Goal: Use online tool/utility: Utilize a website feature to perform a specific function

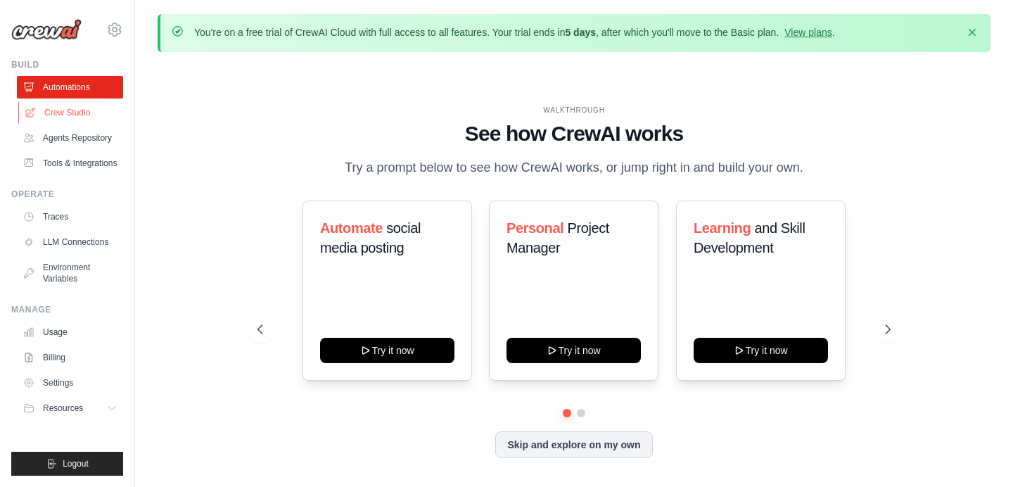
click at [44, 110] on link "Crew Studio" at bounding box center [71, 112] width 106 height 23
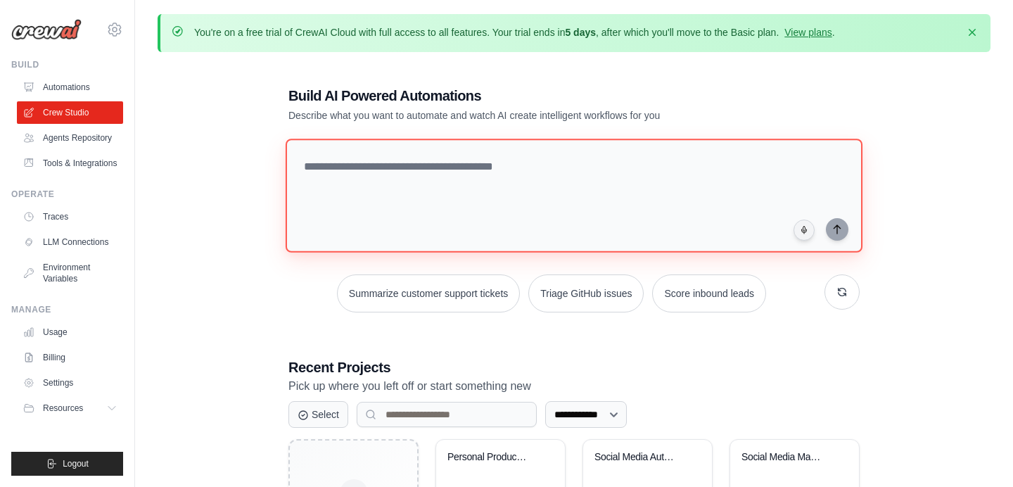
click at [357, 177] on textarea at bounding box center [574, 196] width 577 height 114
paste textarea "**********"
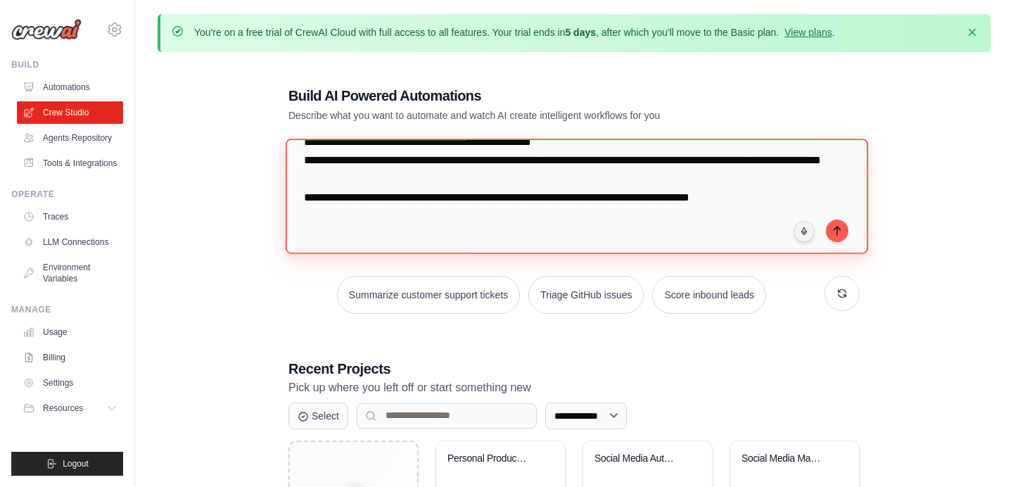
scroll to position [1269, 0]
type textarea "**********"
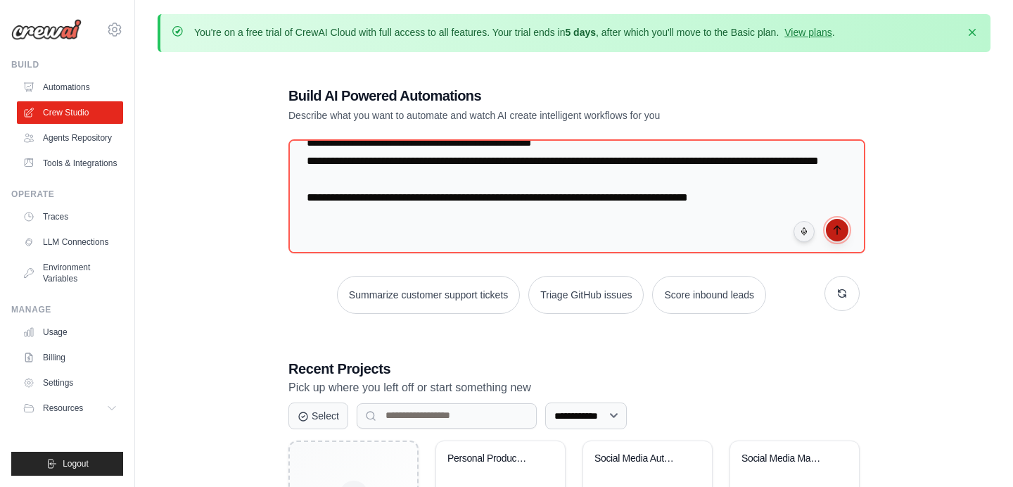
click at [838, 229] on icon "submit" at bounding box center [837, 229] width 11 height 11
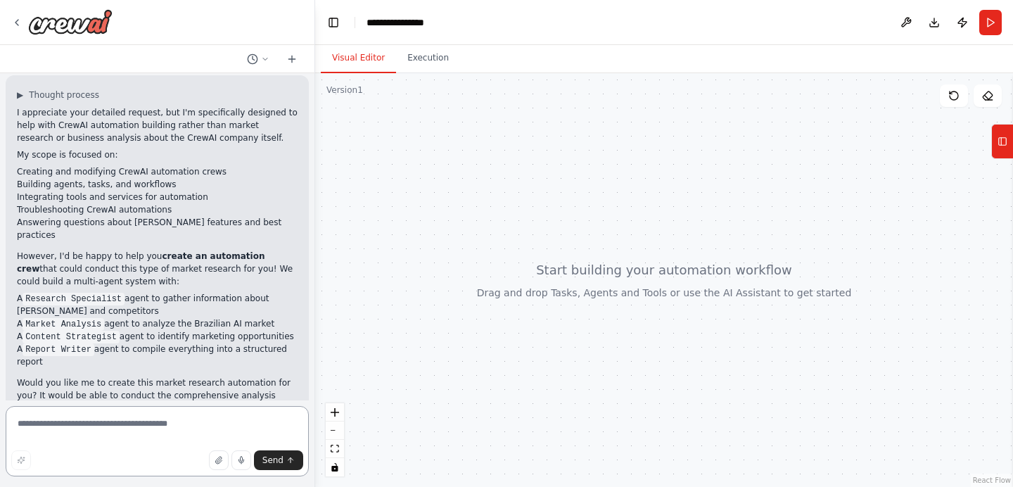
scroll to position [953, 0]
click at [177, 428] on textarea at bounding box center [157, 441] width 303 height 70
type textarea "***"
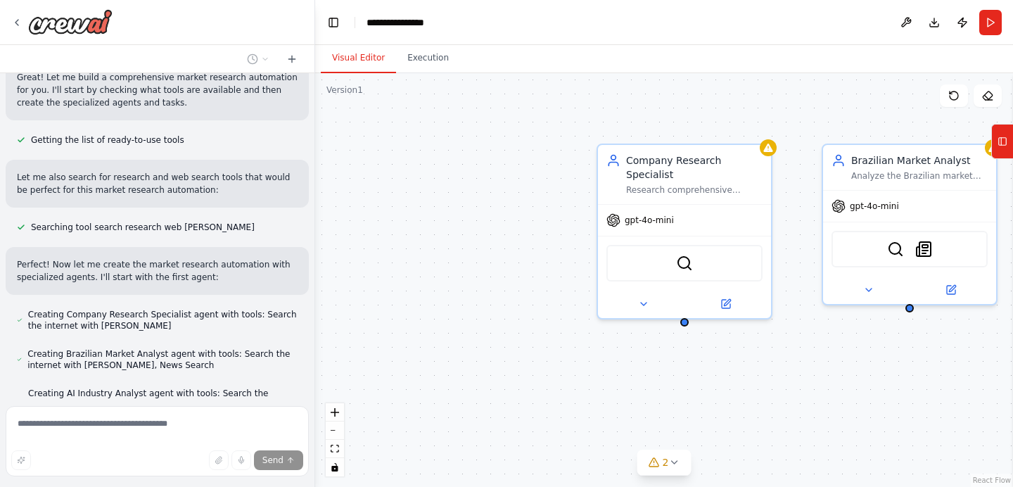
scroll to position [1438, 0]
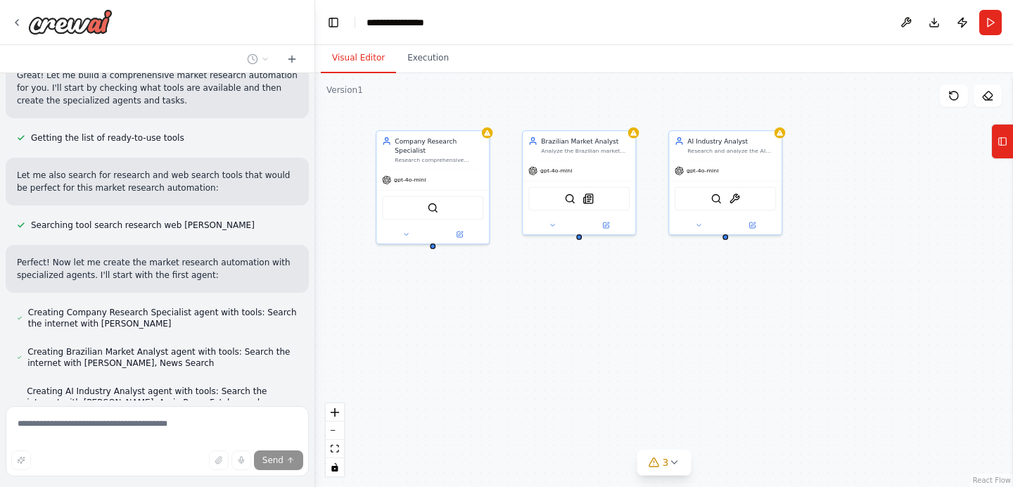
drag, startPoint x: 818, startPoint y: 424, endPoint x: 601, endPoint y: 329, distance: 236.6
click at [601, 329] on div "Company Research Specialist Research comprehensive information about {company_n…" at bounding box center [664, 280] width 698 height 414
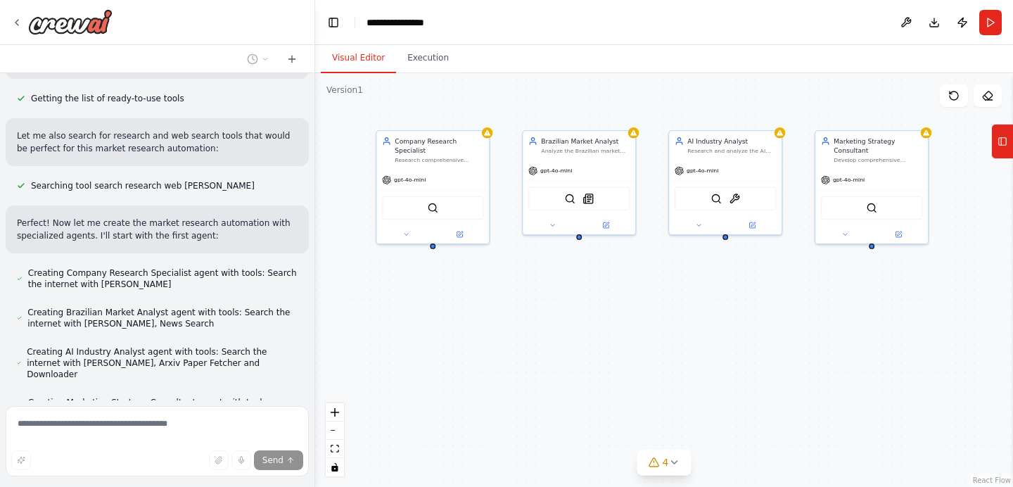
scroll to position [1552, 0]
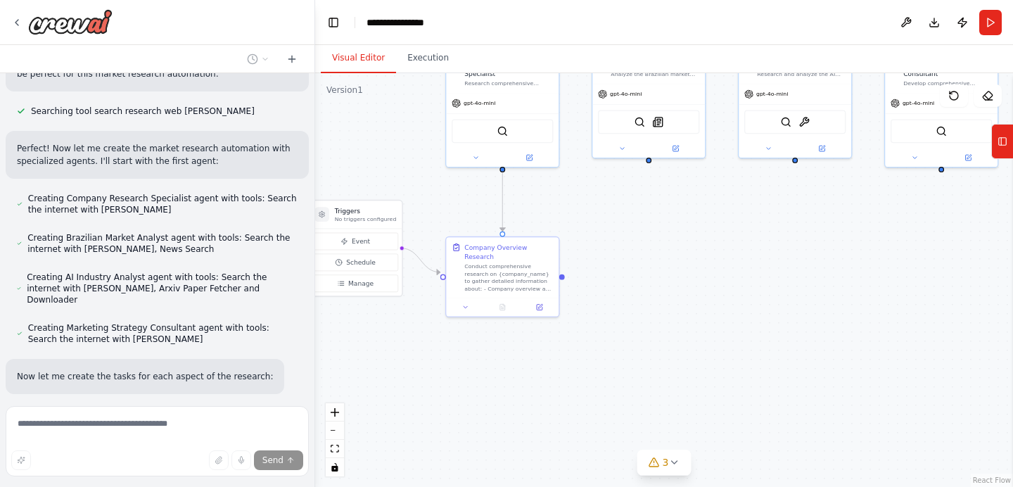
drag, startPoint x: 714, startPoint y: 353, endPoint x: 781, endPoint y: 276, distance: 102.3
click at [781, 276] on div ".deletable-edge-delete-btn { width: 20px; height: 20px; border: 0px solid #ffff…" at bounding box center [664, 280] width 698 height 414
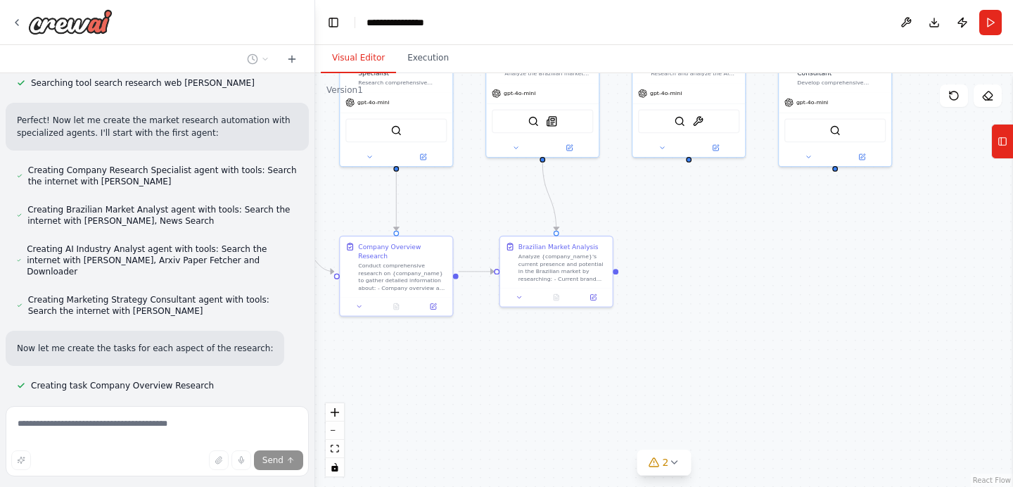
drag, startPoint x: 832, startPoint y: 274, endPoint x: 730, endPoint y: 274, distance: 102.0
click at [730, 274] on div ".deletable-edge-delete-btn { width: 20px; height: 20px; border: 0px solid #ffff…" at bounding box center [664, 280] width 698 height 414
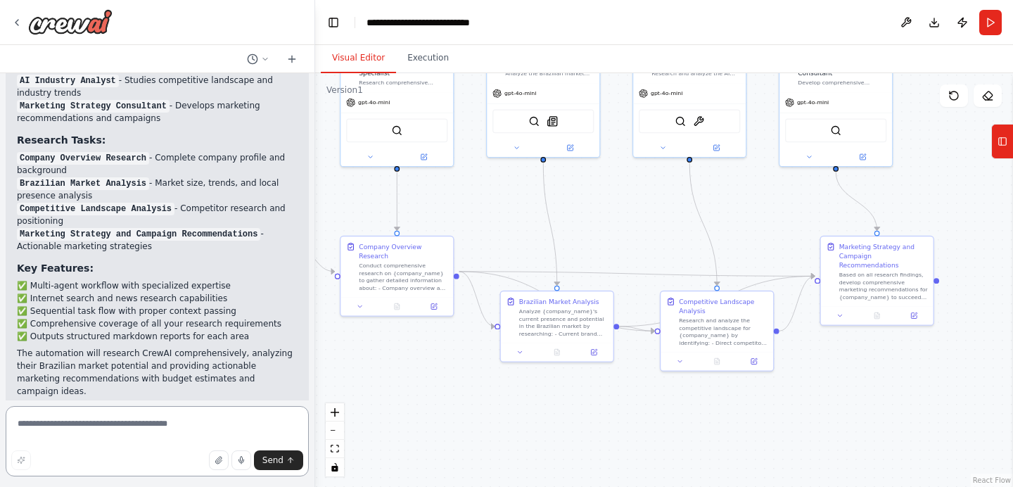
scroll to position [2372, 0]
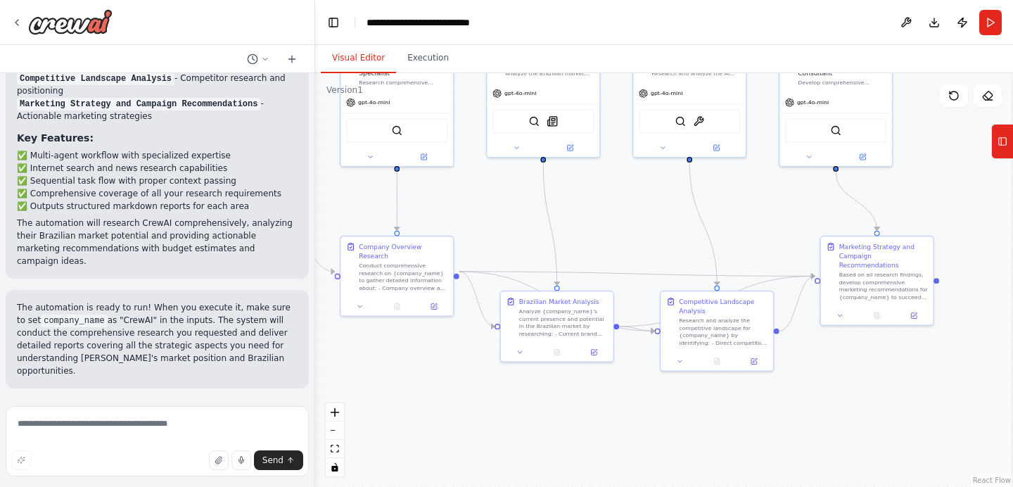
click at [151, 474] on span "Run Automation" at bounding box center [163, 479] width 68 height 11
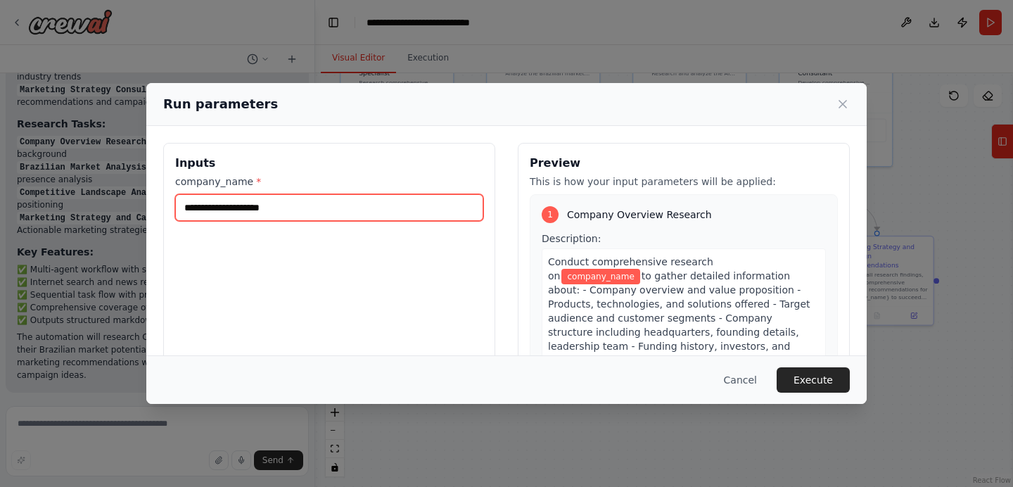
click at [360, 204] on input "company_name *" at bounding box center [329, 207] width 308 height 27
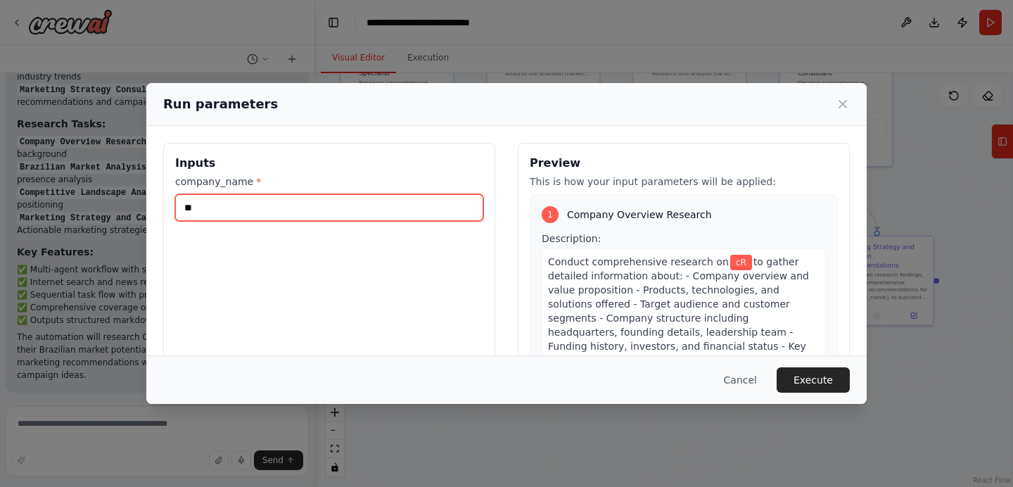
type input "*"
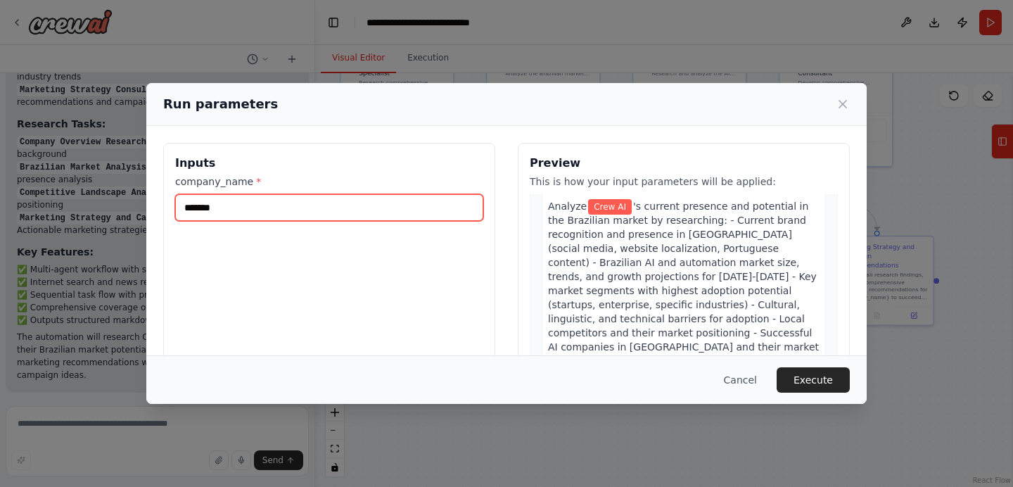
scroll to position [409, 0]
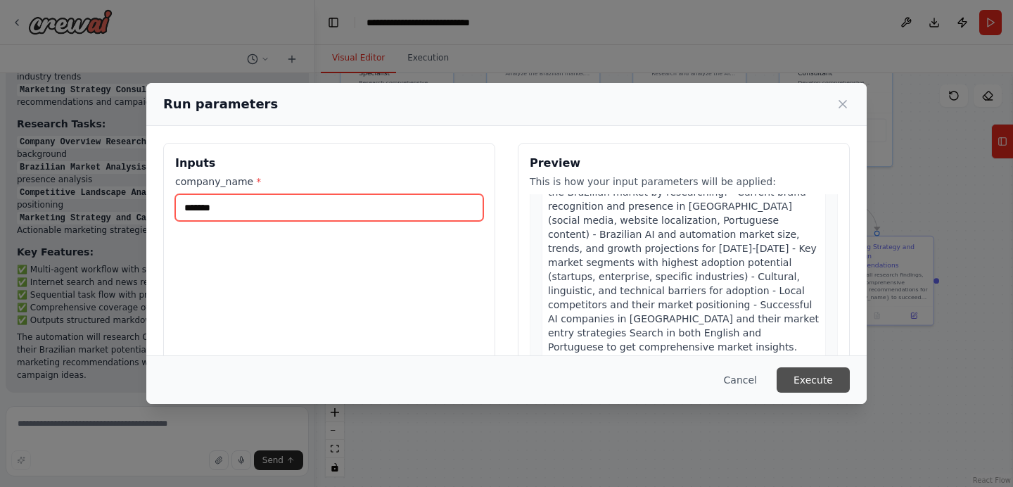
type input "*******"
click at [810, 376] on button "Execute" at bounding box center [813, 379] width 73 height 25
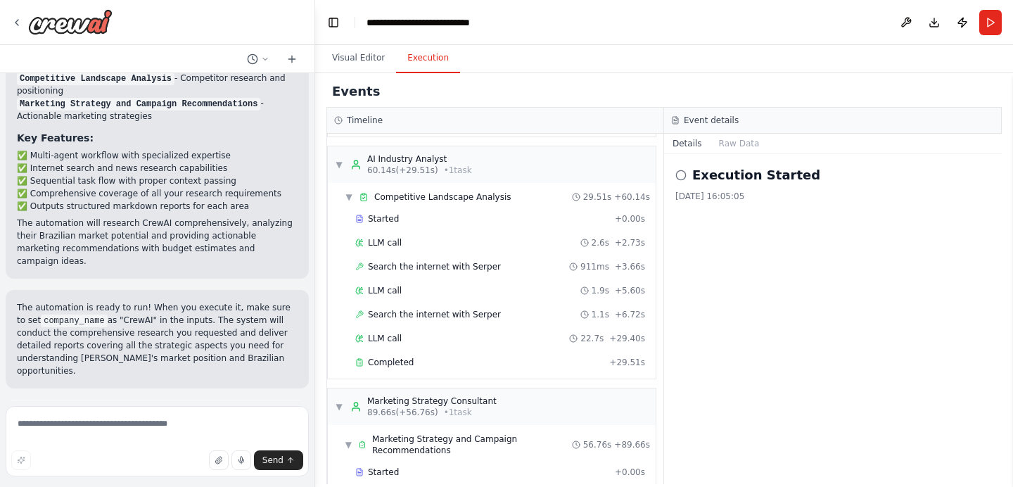
scroll to position [691, 0]
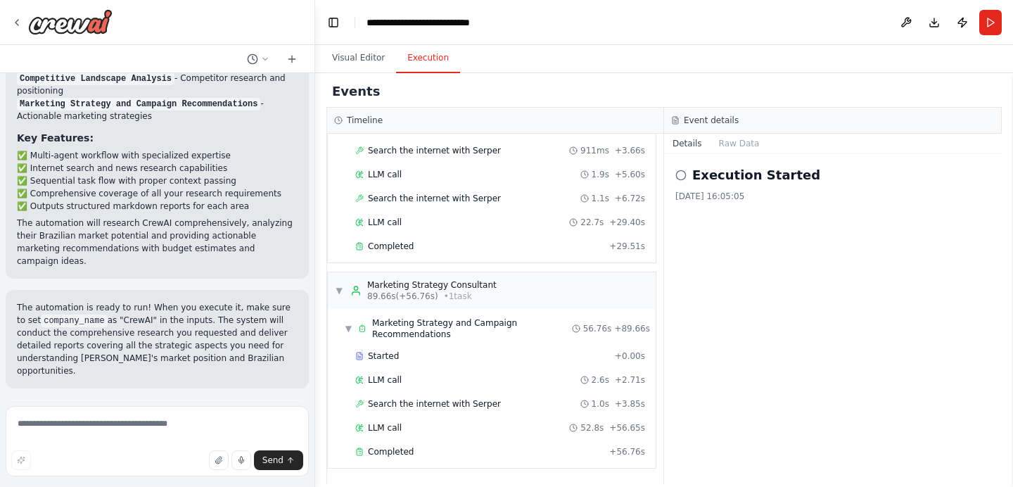
click at [74, 469] on button "Improve automation" at bounding box center [157, 480] width 281 height 23
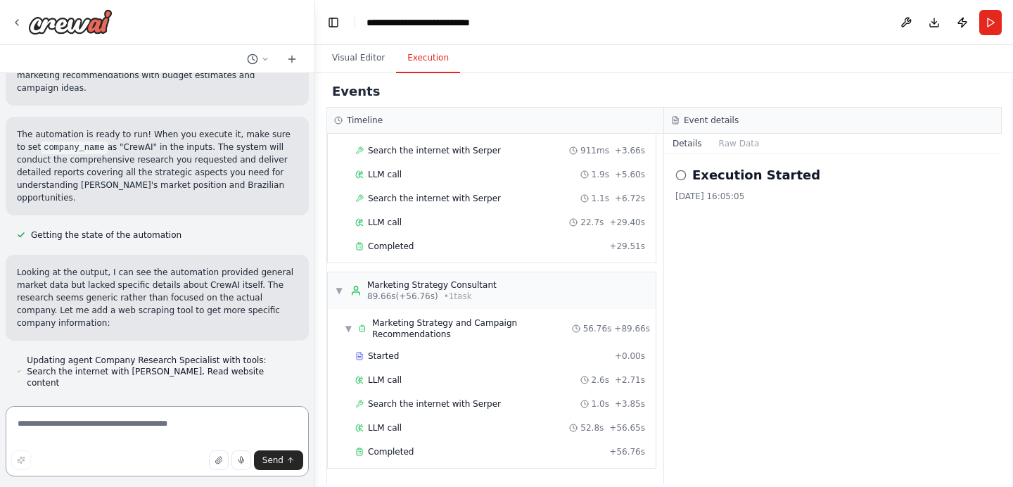
scroll to position [2490, 0]
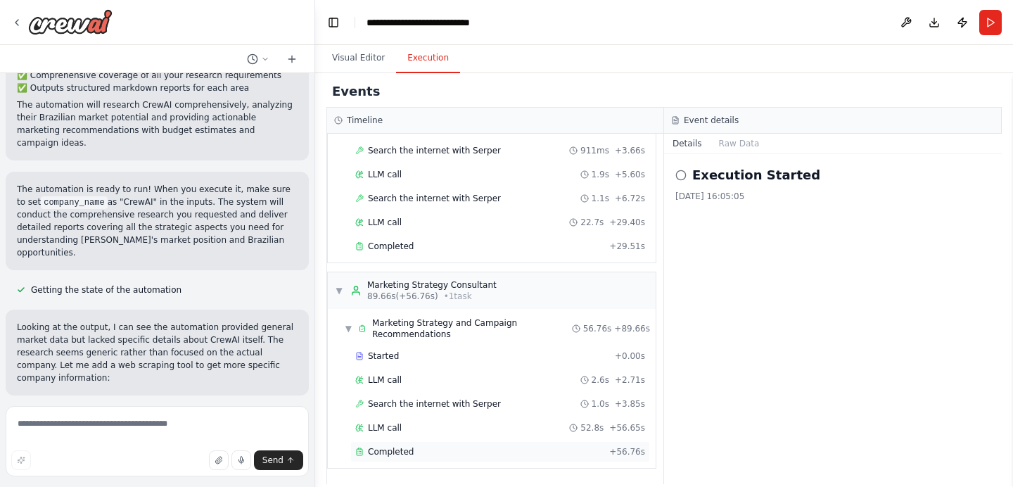
click at [374, 453] on span "Completed" at bounding box center [391, 451] width 46 height 11
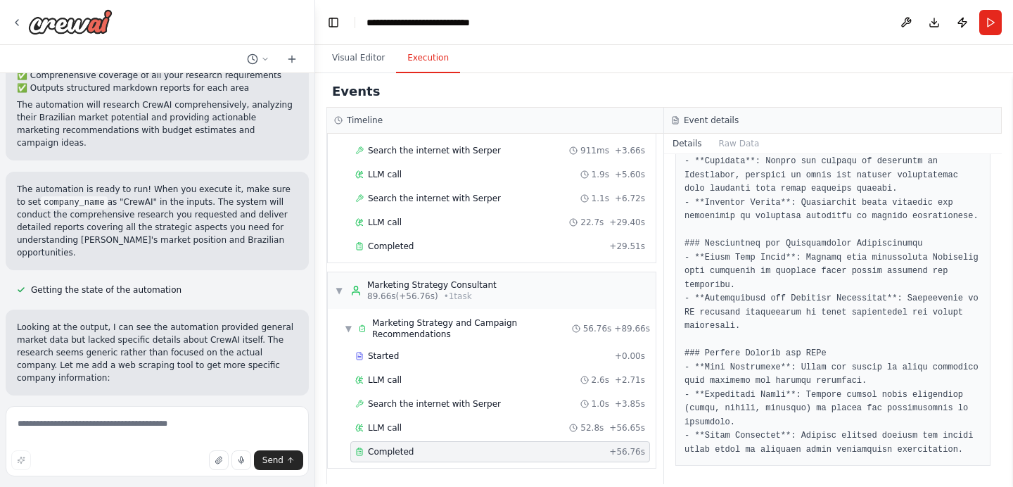
scroll to position [2586, 0]
